Goal: Find specific page/section: Find specific page/section

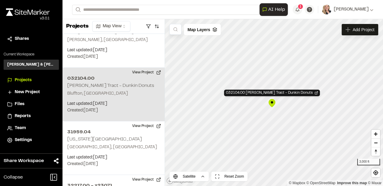
scroll to position [2053, 0]
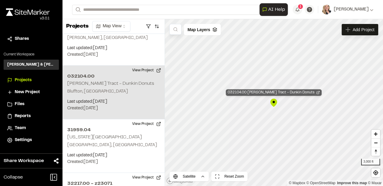
click at [318, 92] on polyline "Map marker" at bounding box center [318, 92] width 1 height 1
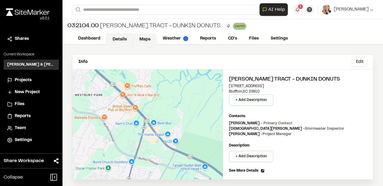
click at [143, 39] on link "Maps" at bounding box center [145, 39] width 24 height 11
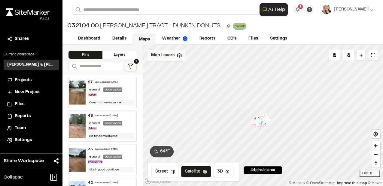
click at [177, 55] on polygon at bounding box center [179, 54] width 4 height 2
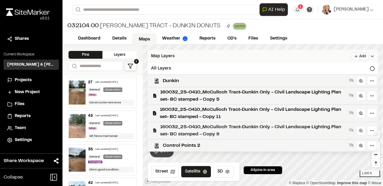
click at [199, 128] on span "160032_25-0410_McCulloch Tract-Dunkin Only - Civil Landscape Lighting Plan set-…" at bounding box center [253, 131] width 186 height 14
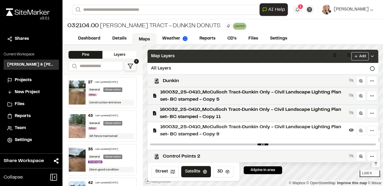
click at [276, 143] on div at bounding box center [262, 144] width 230 height 11
click at [302, 143] on div at bounding box center [262, 144] width 230 height 11
drag, startPoint x: 367, startPoint y: 143, endPoint x: 341, endPoint y: 147, distance: 26.1
click at [341, 147] on div at bounding box center [262, 144] width 230 height 11
click at [298, 146] on div at bounding box center [262, 144] width 230 height 11
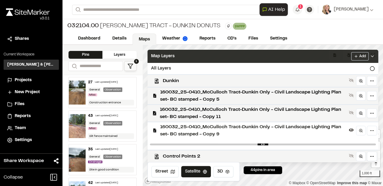
click at [298, 141] on div at bounding box center [262, 144] width 230 height 11
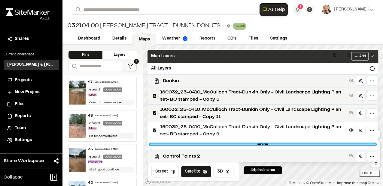
click at [310, 144] on input "range" at bounding box center [263, 145] width 226 height 2
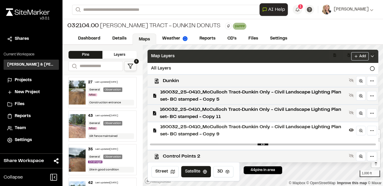
click at [299, 146] on div at bounding box center [262, 144] width 230 height 11
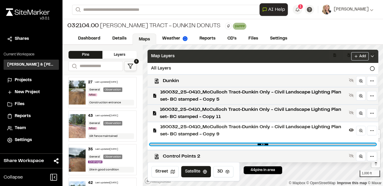
type input "****"
click at [299, 145] on input "range" at bounding box center [263, 145] width 226 height 2
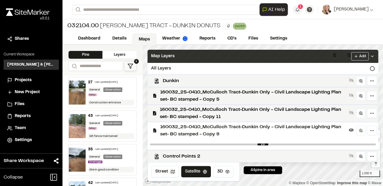
click at [371, 56] on icon at bounding box center [371, 56] width 5 height 5
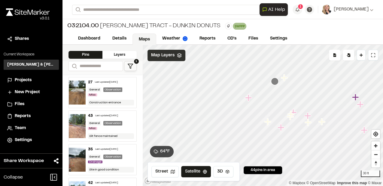
click at [175, 56] on div "Map Layers" at bounding box center [166, 55] width 38 height 11
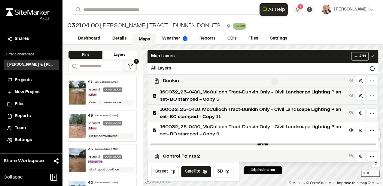
click at [244, 81] on span "Dunkin" at bounding box center [254, 80] width 183 height 7
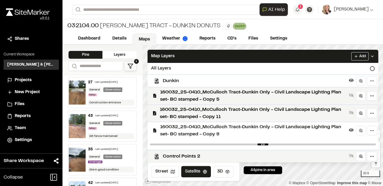
click at [244, 81] on span "Dunkin" at bounding box center [254, 80] width 183 height 7
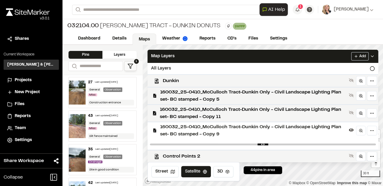
click at [244, 81] on span "Dunkin" at bounding box center [254, 80] width 183 height 7
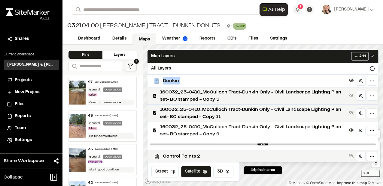
click at [319, 81] on span "Dunkin" at bounding box center [254, 80] width 183 height 7
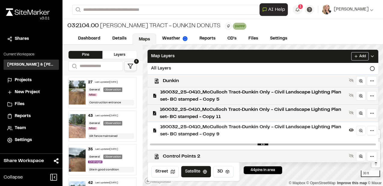
click at [319, 81] on span "Dunkin" at bounding box center [254, 80] width 183 height 7
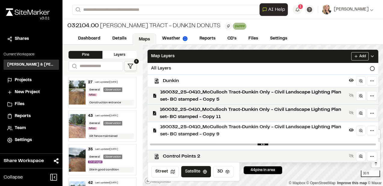
click at [296, 82] on span "Dunkin" at bounding box center [254, 80] width 183 height 7
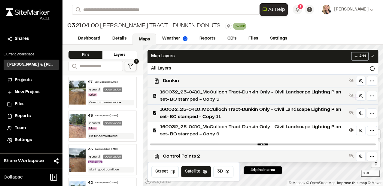
click at [293, 95] on span "160032_25-0410_McCulloch Tract-Dunkin Only - Civil Landscape Lighting Plan set-…" at bounding box center [253, 96] width 186 height 14
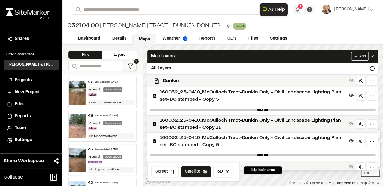
click at [373, 56] on icon at bounding box center [371, 56] width 5 height 5
